Goal: Task Accomplishment & Management: Complete application form

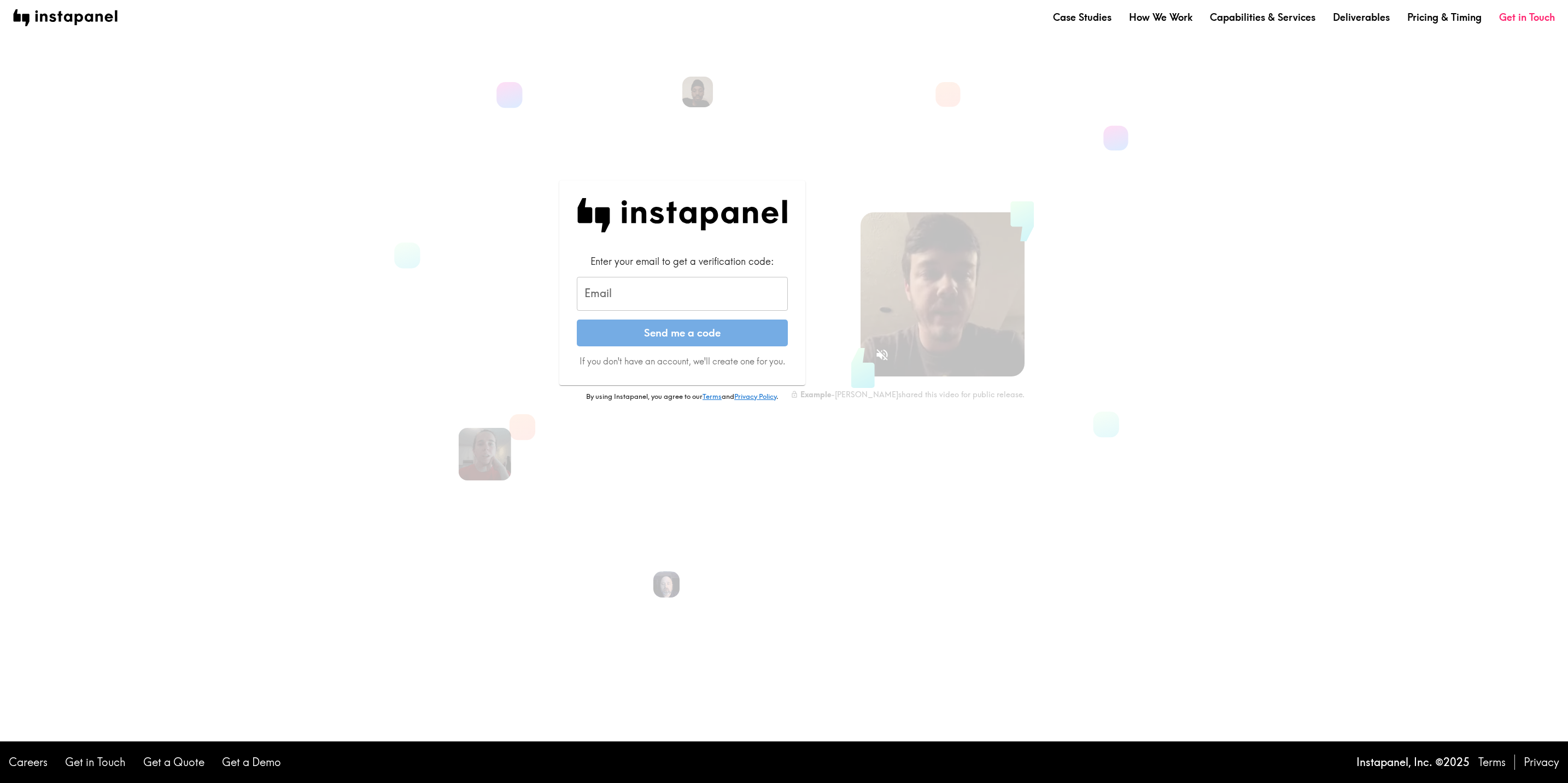
click at [608, 299] on input "Email" at bounding box center [682, 294] width 211 height 34
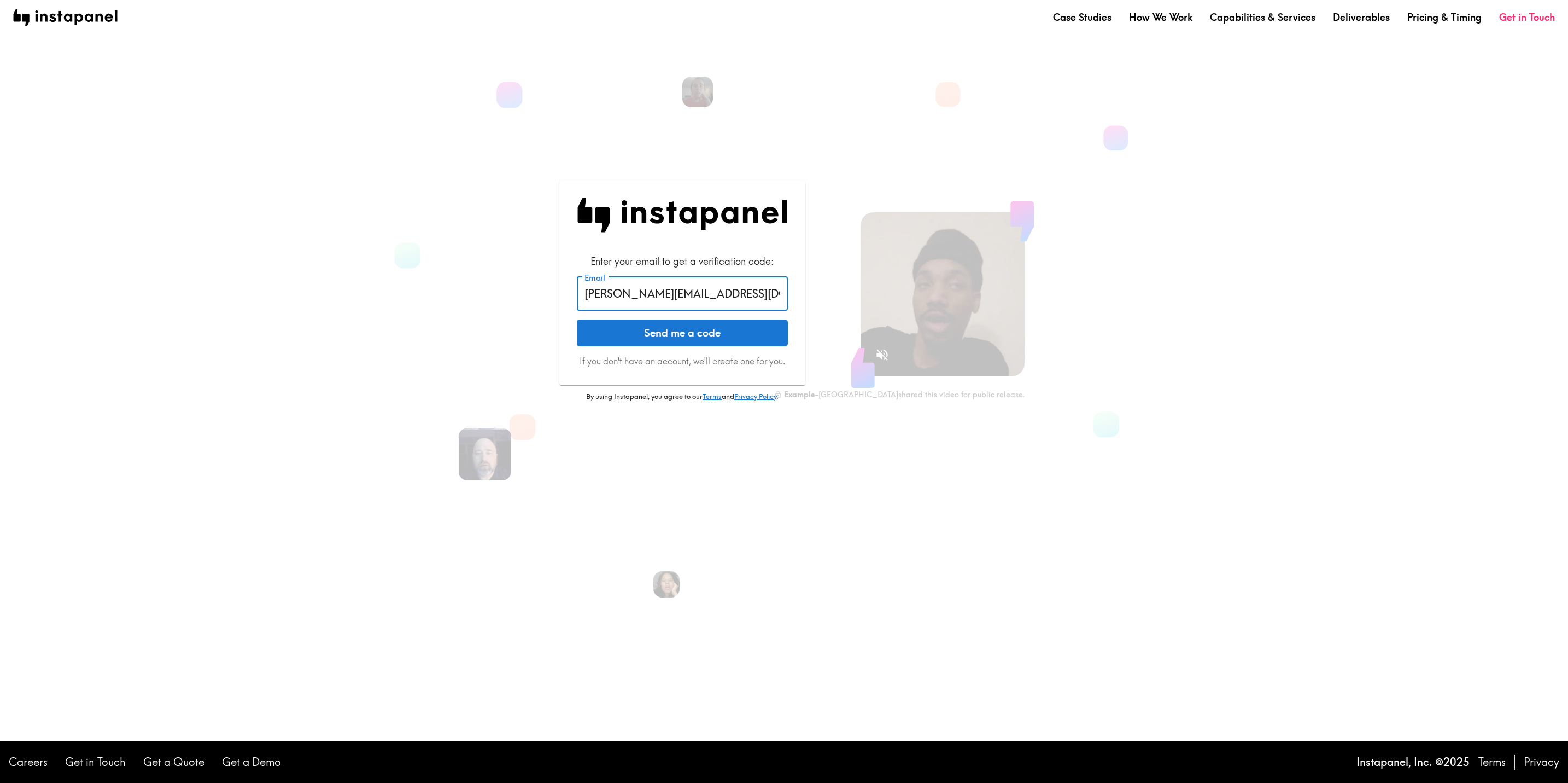
type input "[PERSON_NAME][EMAIL_ADDRESS][DOMAIN_NAME]"
click at [653, 347] on button "Send me a code" at bounding box center [682, 334] width 211 height 28
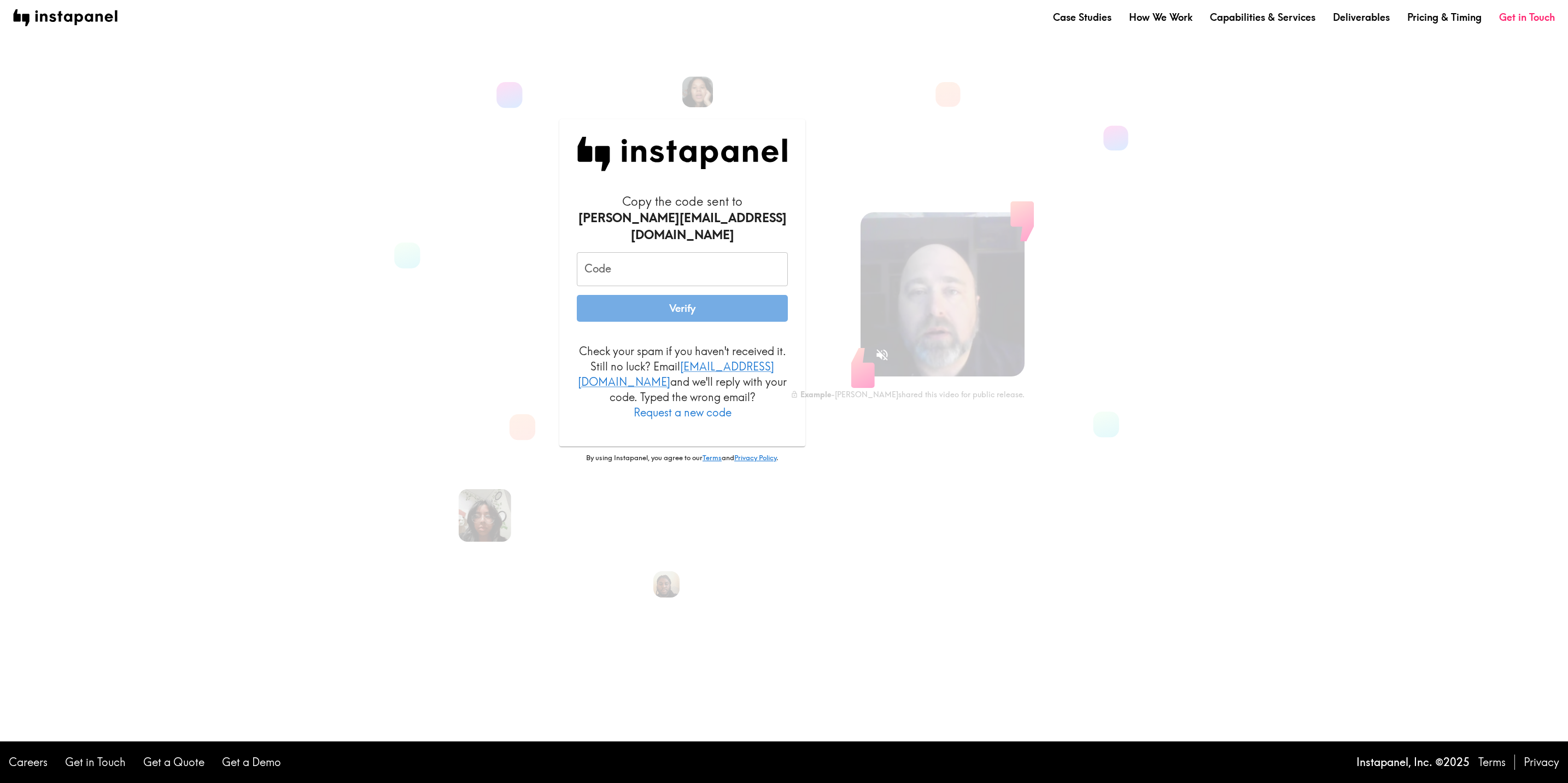
click at [702, 268] on input "Code" at bounding box center [682, 269] width 211 height 34
paste input "7R3_PNe_KjG"
type input "7R3_PNe_KjG"
click at [699, 299] on button "Verify" at bounding box center [682, 308] width 211 height 28
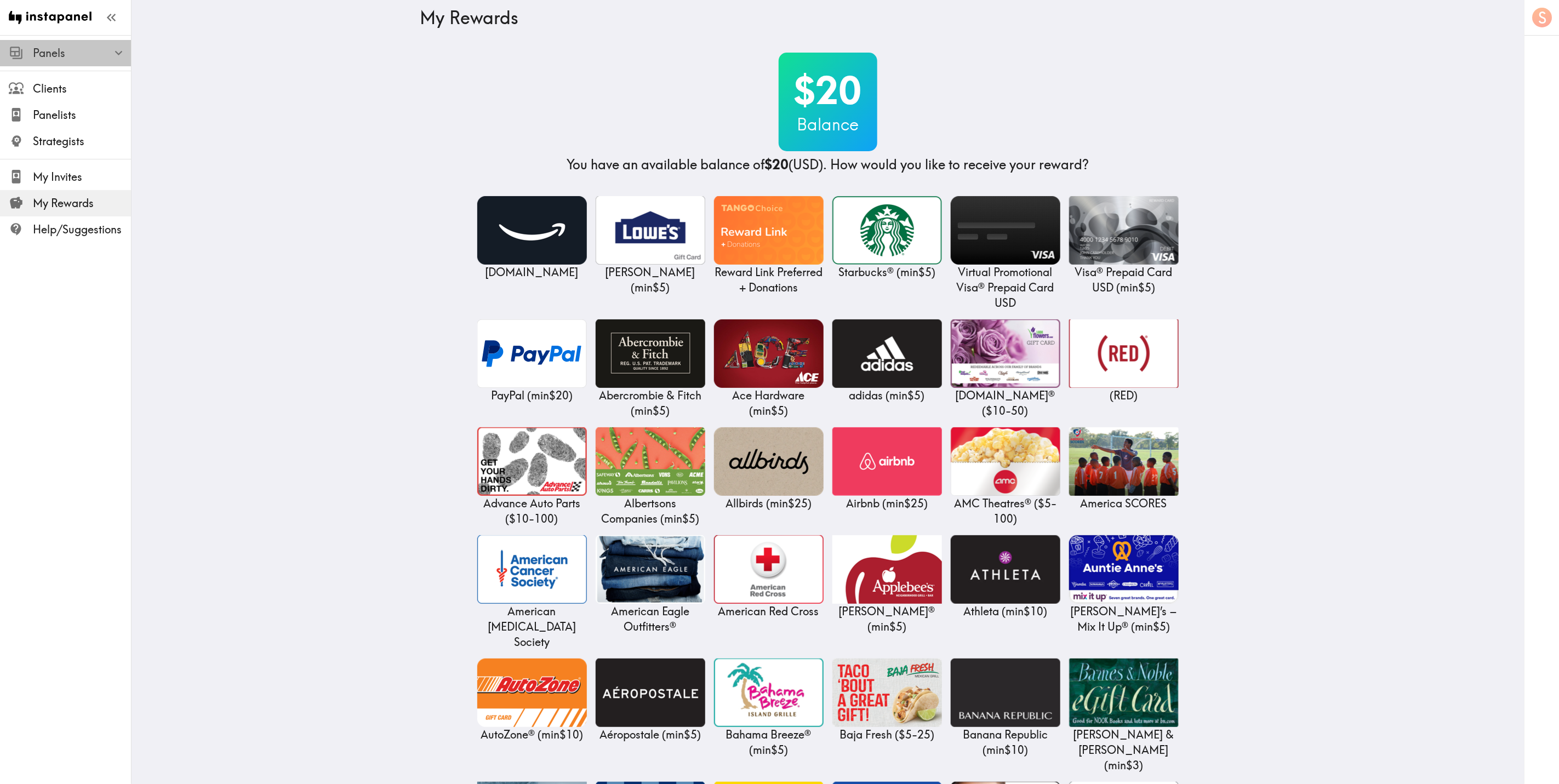
click at [65, 59] on span "Panels" at bounding box center [82, 53] width 98 height 16
